Goal: Information Seeking & Learning: Learn about a topic

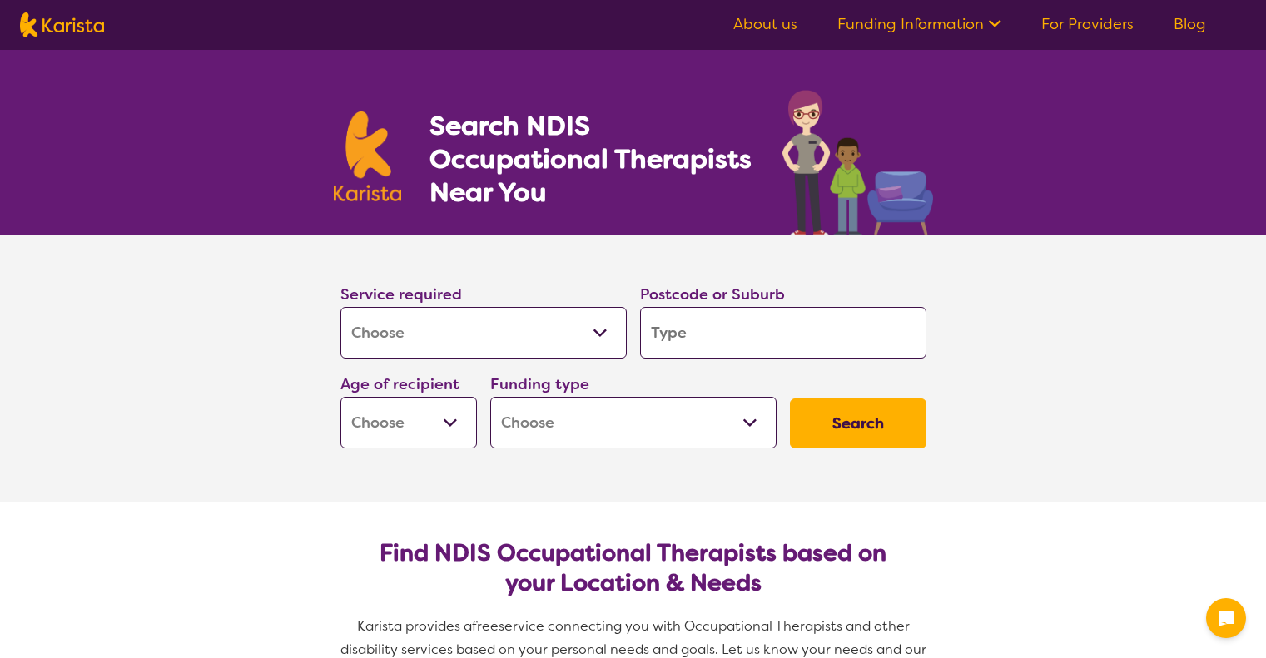
select select "[MEDICAL_DATA]"
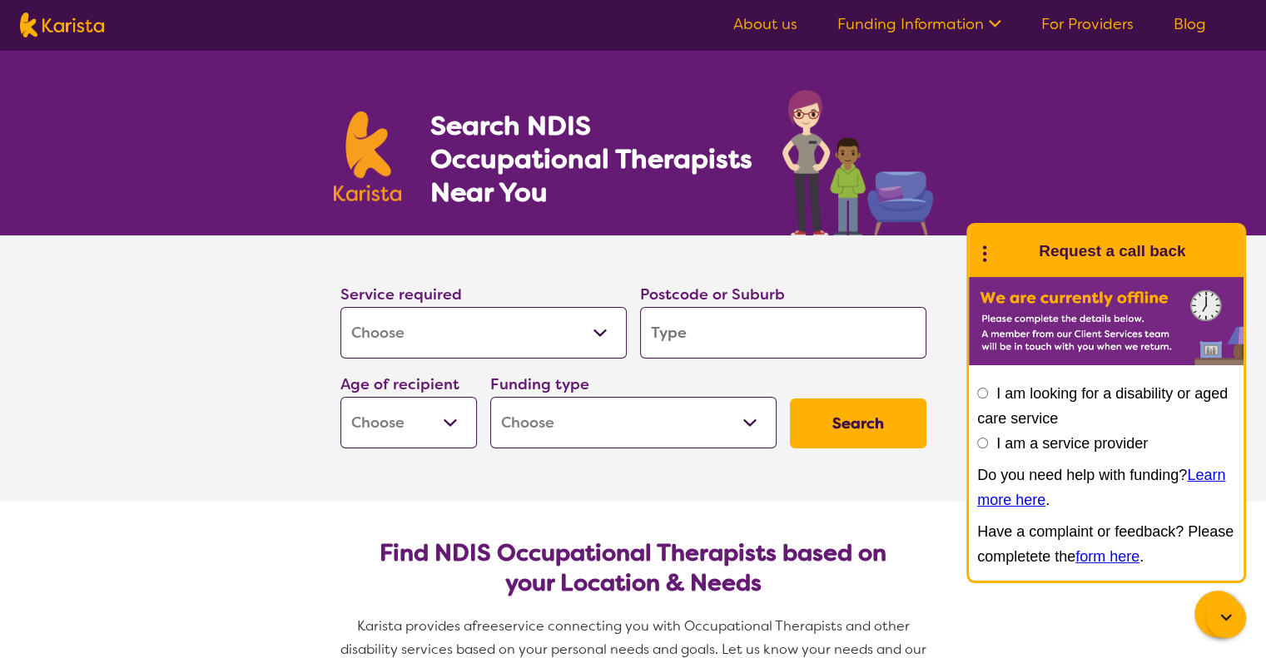
click at [1060, 22] on link "For Providers" at bounding box center [1087, 24] width 92 height 20
click at [760, 16] on link "About us" at bounding box center [765, 24] width 64 height 20
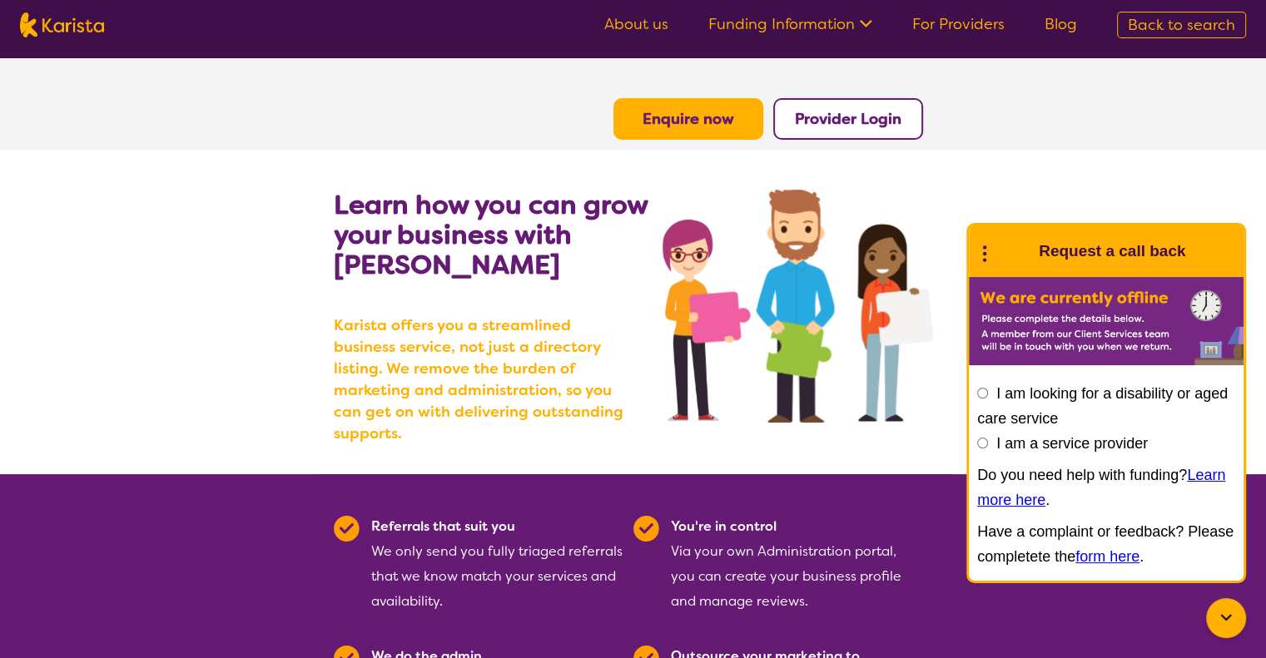
click at [986, 26] on link "For Providers" at bounding box center [958, 24] width 92 height 20
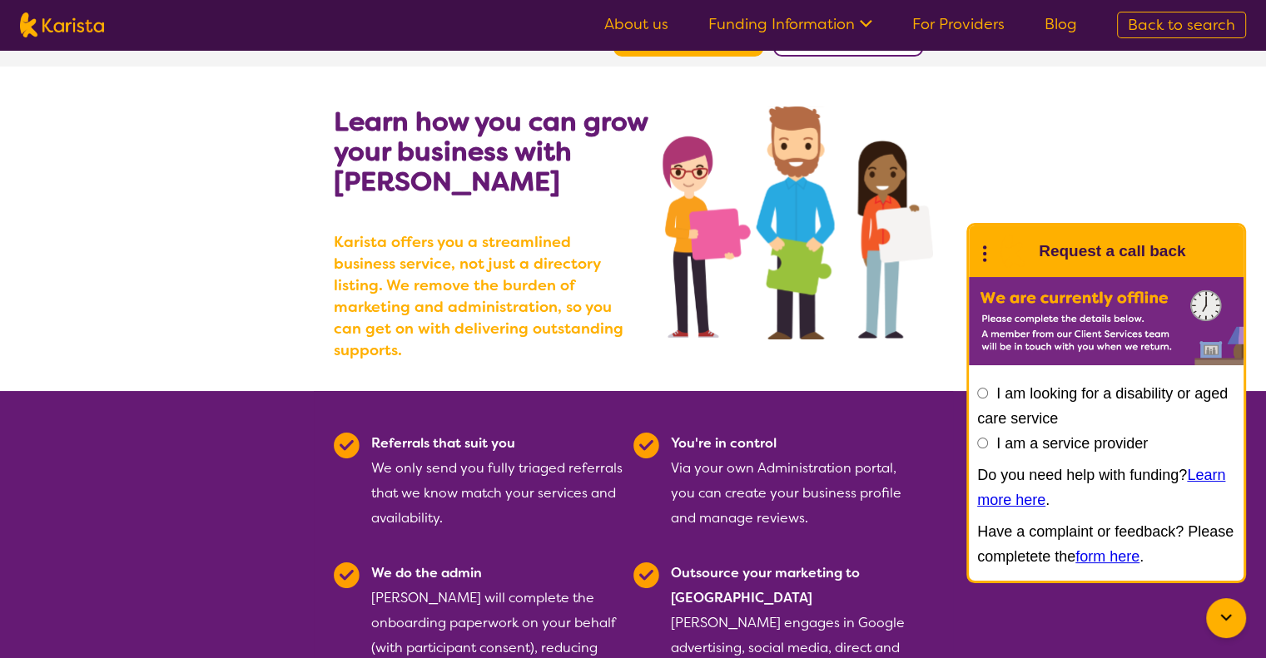
scroll to position [83, 0]
